Goal: Check status: Check status

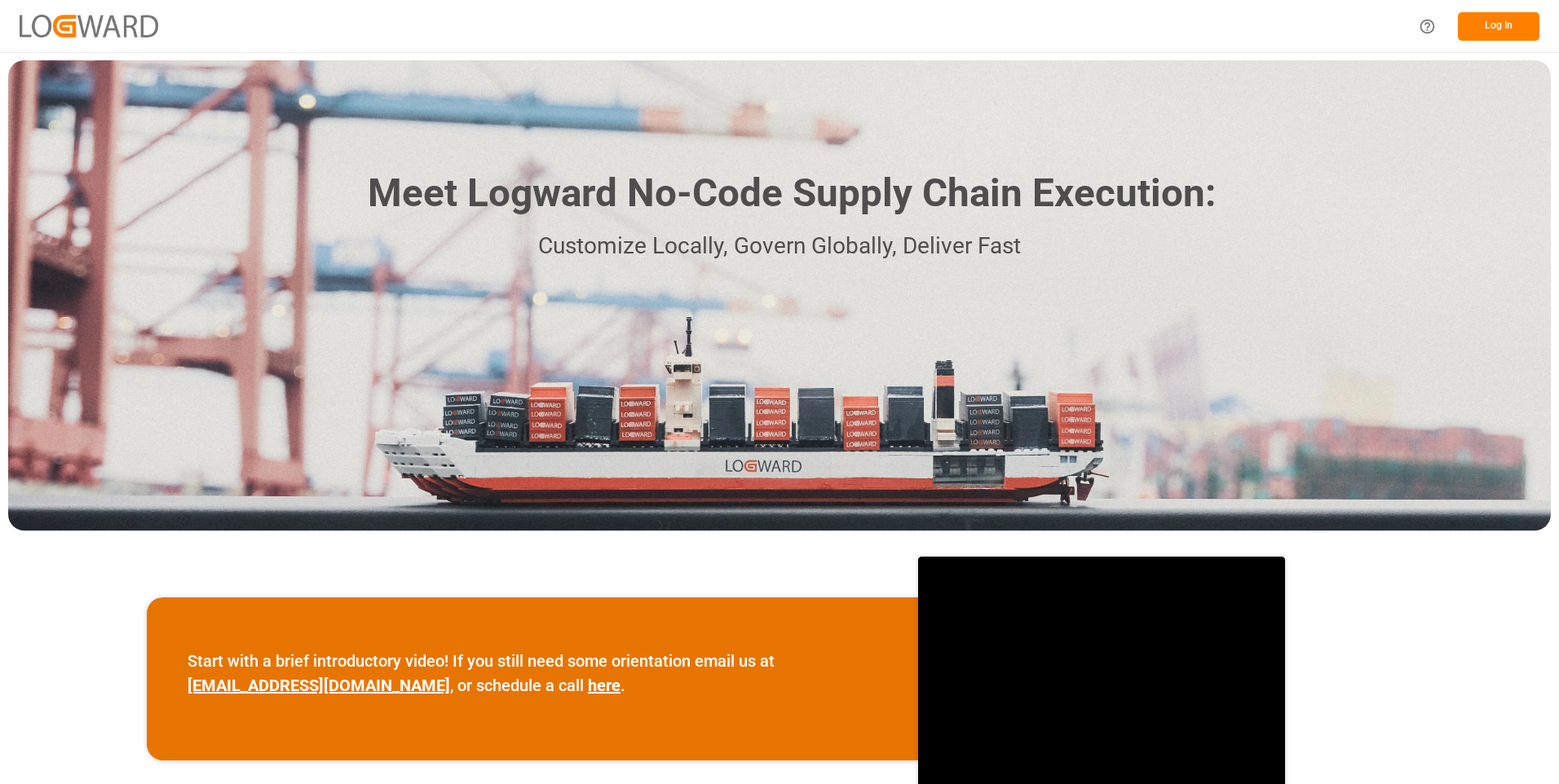
click at [1508, 26] on button "Log In" at bounding box center [1498, 26] width 81 height 29
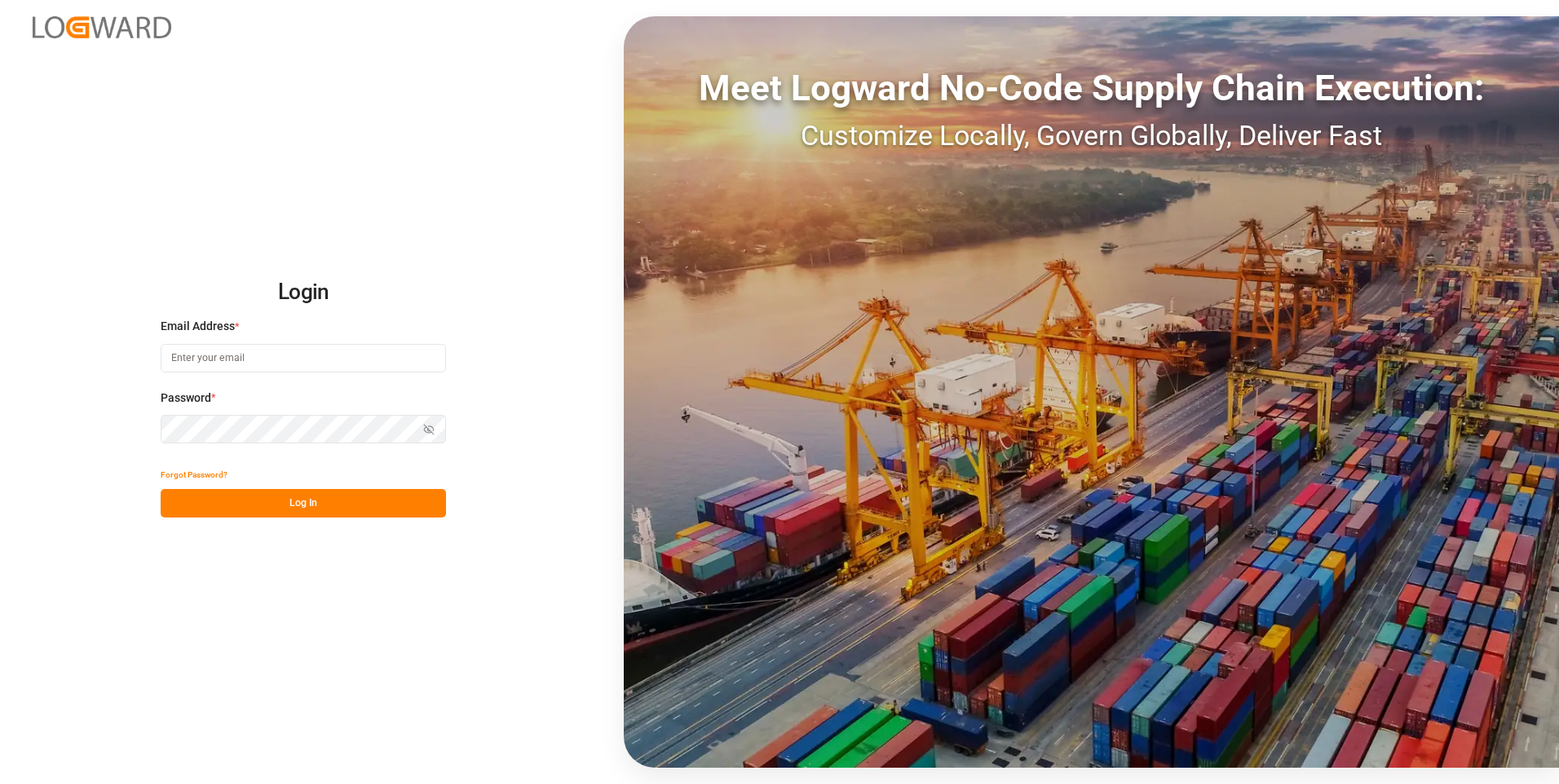
type input "[PERSON_NAME][EMAIL_ADDRESS][PERSON_NAME][DOMAIN_NAME]"
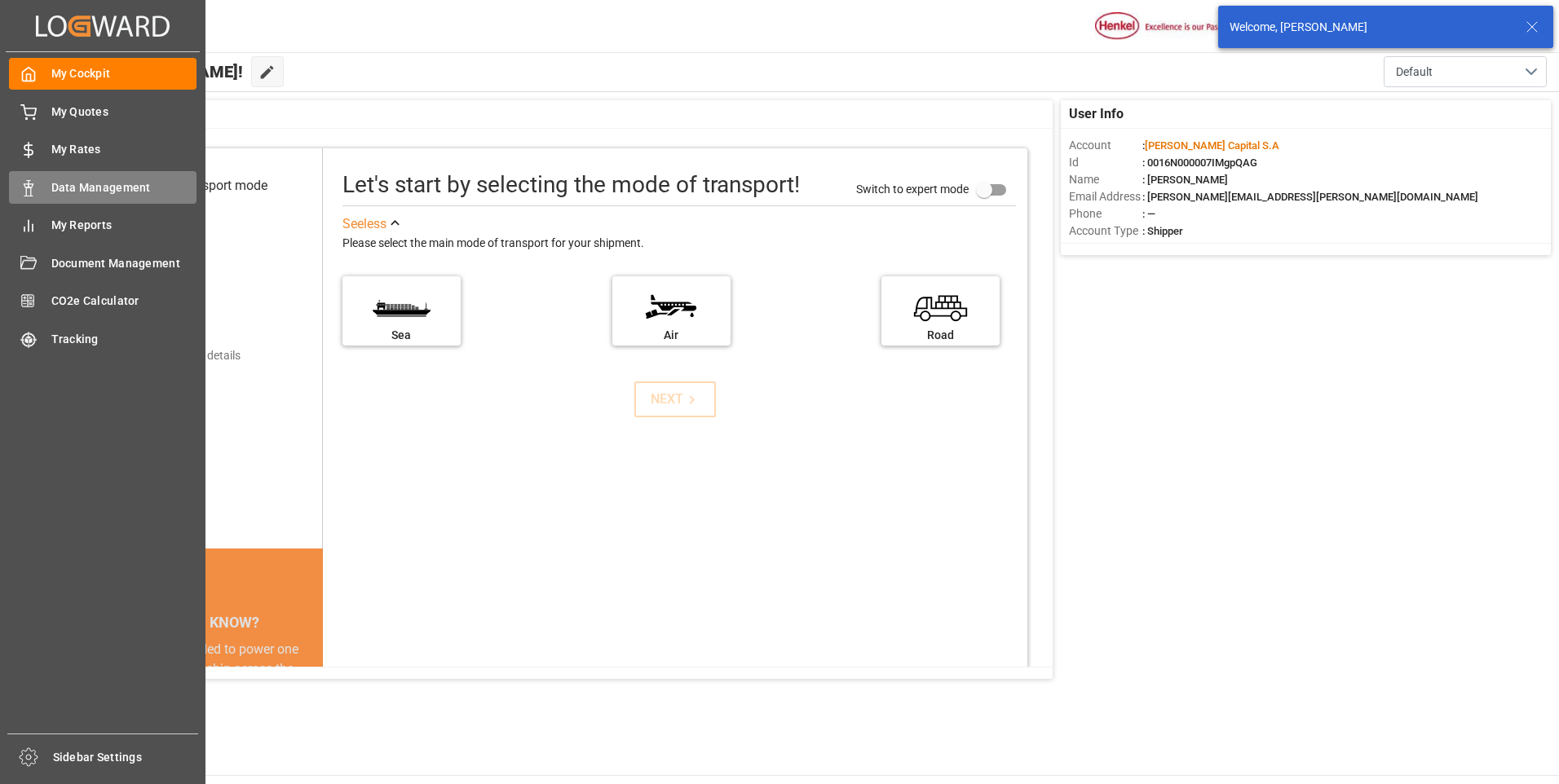
click at [29, 188] on icon at bounding box center [28, 188] width 17 height 17
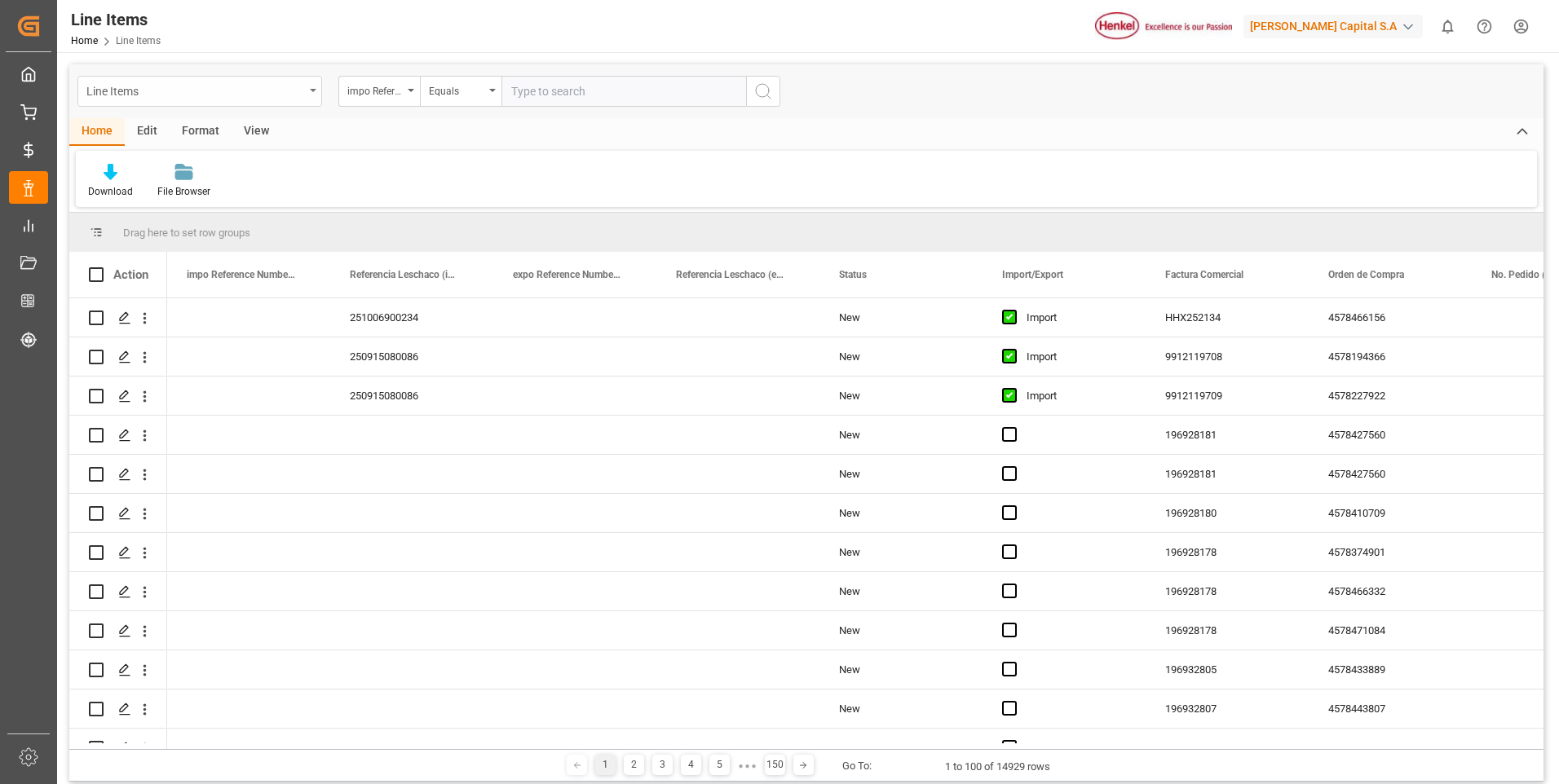
click at [303, 77] on div "Line Items impo Reference Number WF Equals" at bounding box center [806, 92] width 1474 height 54
click at [306, 87] on div "Line Items" at bounding box center [200, 91] width 245 height 31
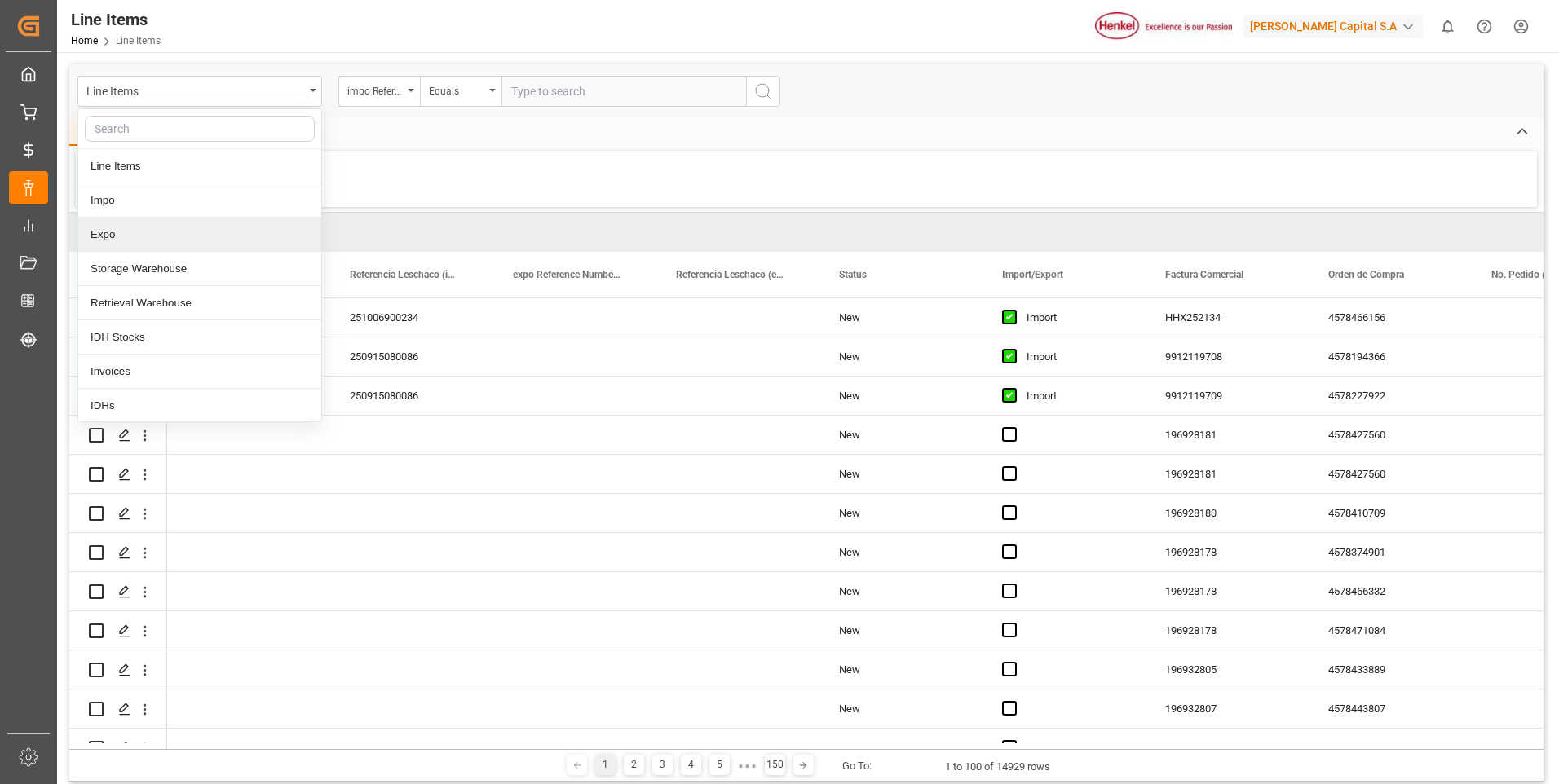
click at [139, 241] on div "Expo" at bounding box center [200, 234] width 243 height 34
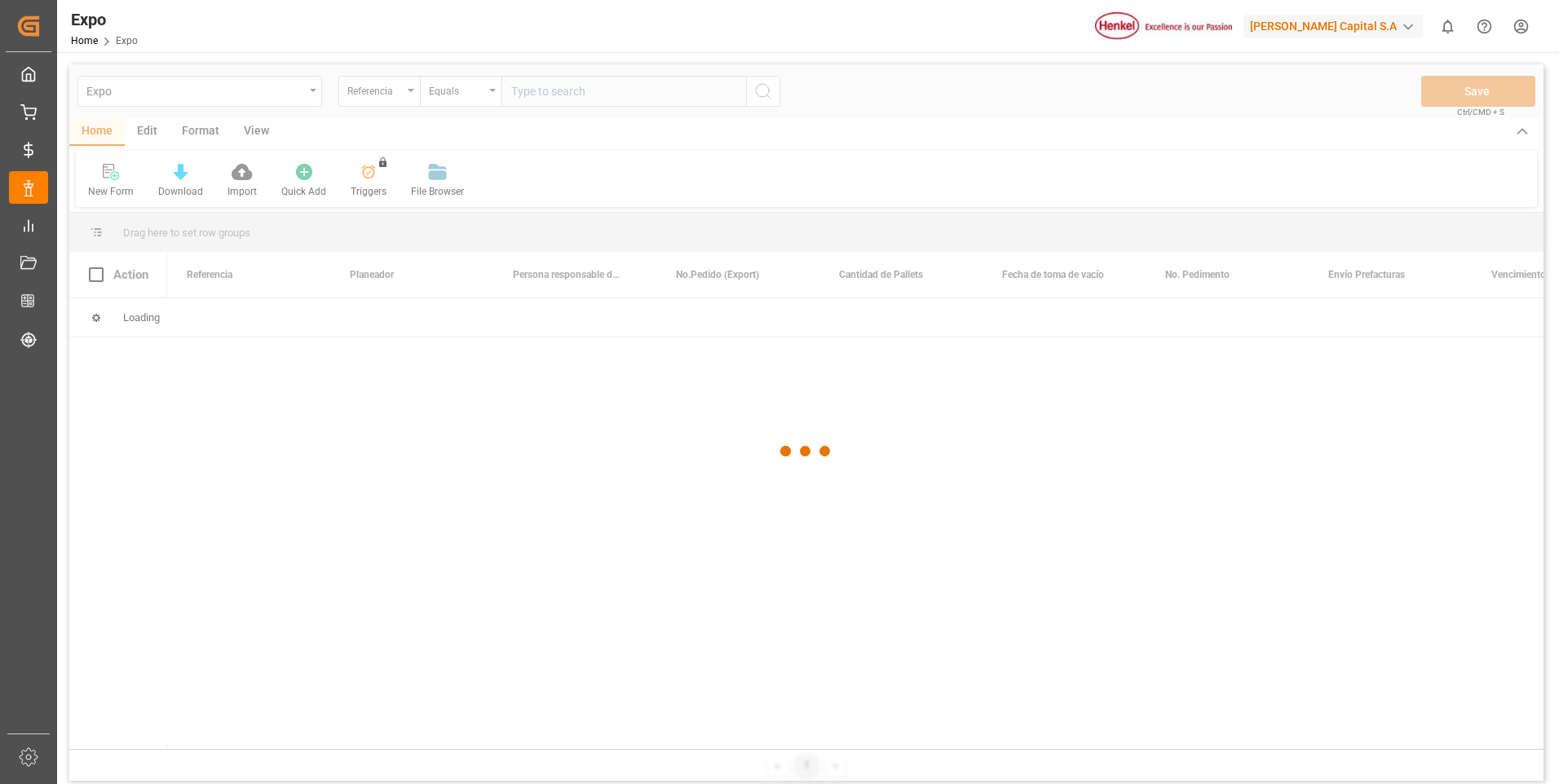
click at [602, 96] on div at bounding box center [806, 452] width 1474 height 774
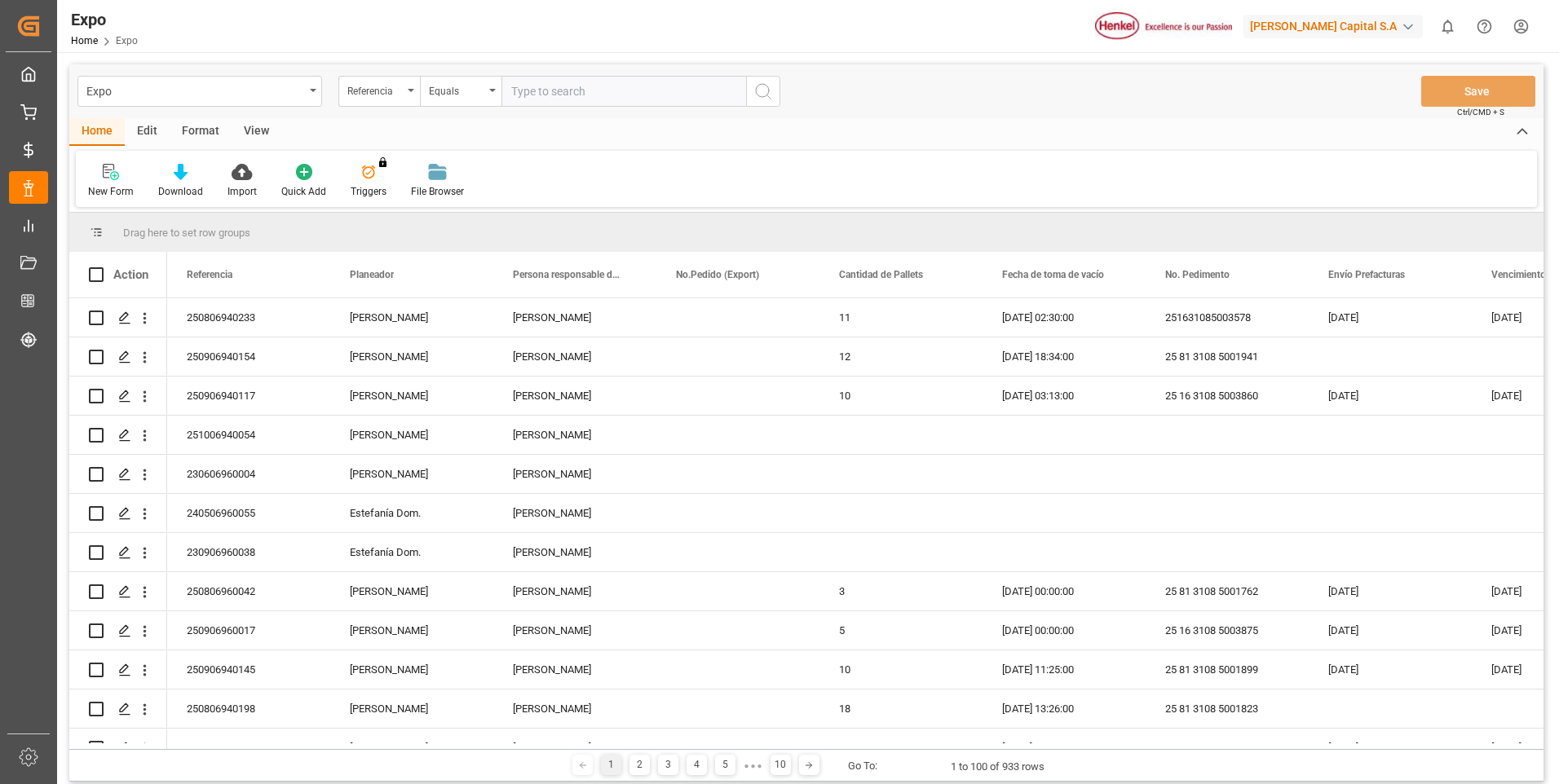
click at [602, 96] on input "text" at bounding box center [624, 91] width 245 height 31
paste input "250906960017"
type input "250906960017"
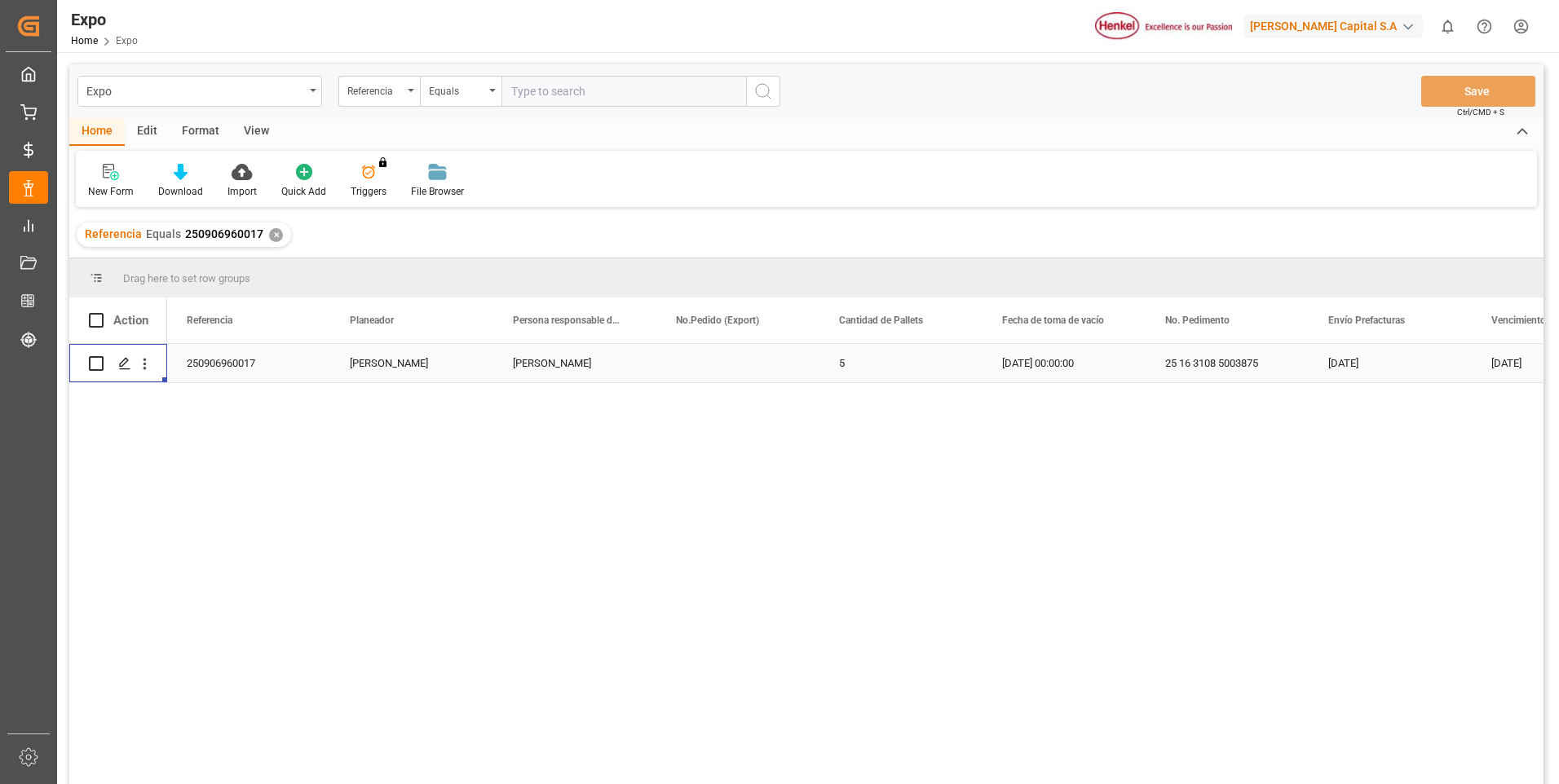
click at [154, 369] on div "Press SPACE to select this row." at bounding box center [145, 363] width 42 height 31
click at [138, 359] on icon "open menu" at bounding box center [145, 364] width 17 height 17
click at [276, 399] on span "Open in new tab" at bounding box center [252, 399] width 149 height 17
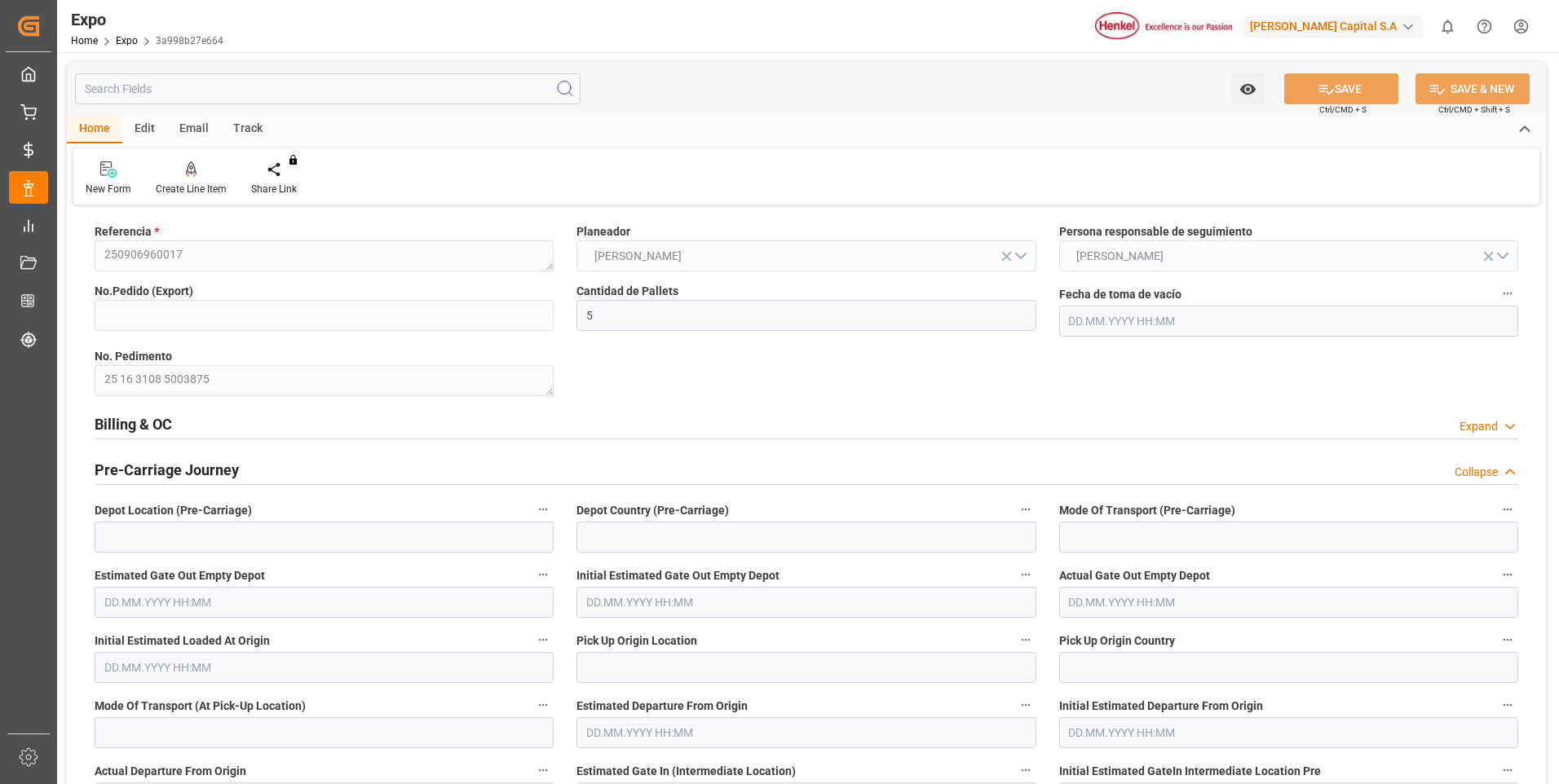
type input "5"
type input "[DATE] 00:00"
click at [1491, 417] on div "Billing & OC Expand" at bounding box center [806, 422] width 1423 height 31
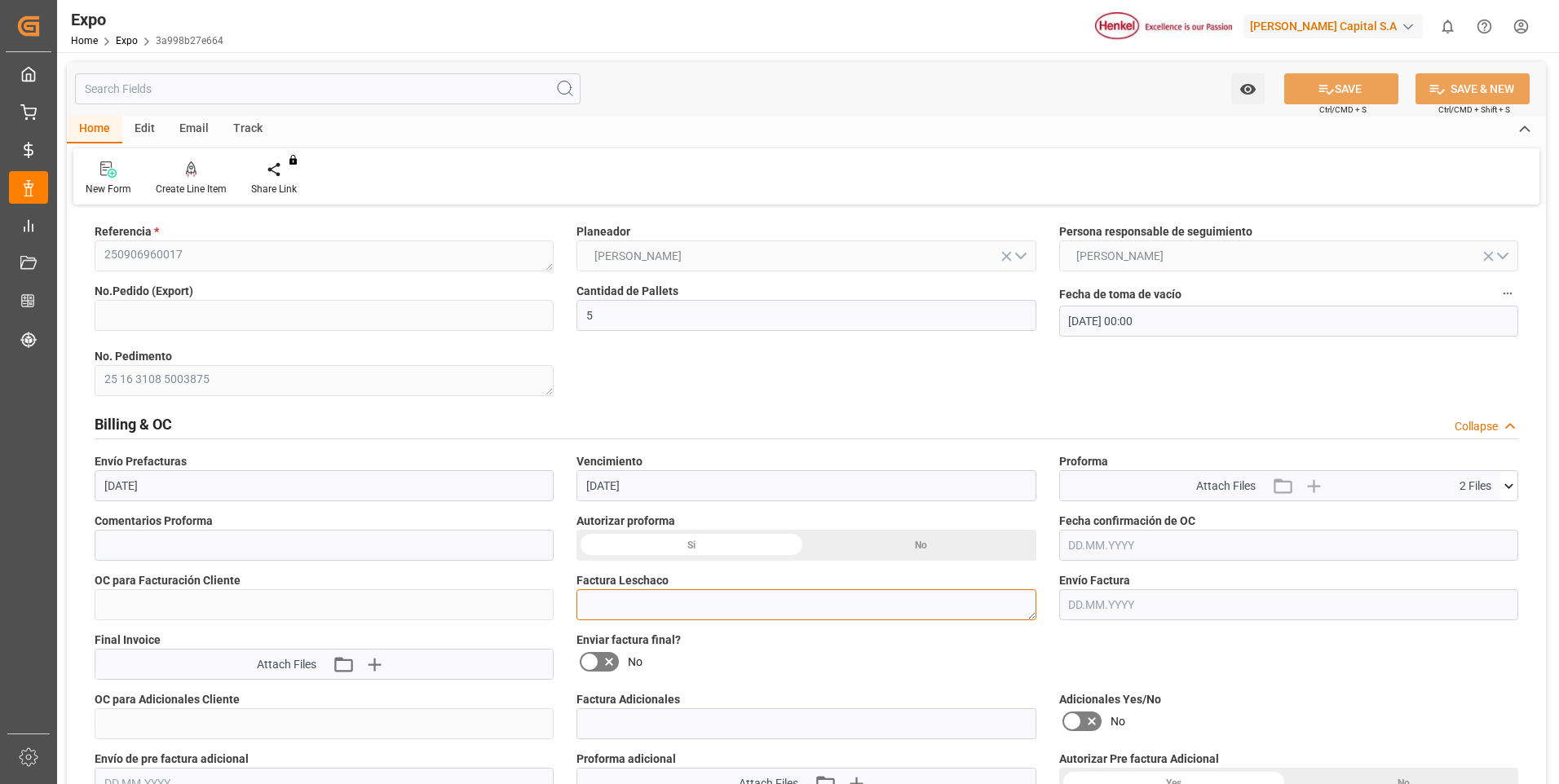
click at [701, 609] on textarea at bounding box center [805, 604] width 459 height 31
paste textarea "LM456400"
type textarea "LM456400"
click at [1300, 81] on button "SAVE" at bounding box center [1341, 88] width 115 height 31
